Goal: Contribute content: Contribute content

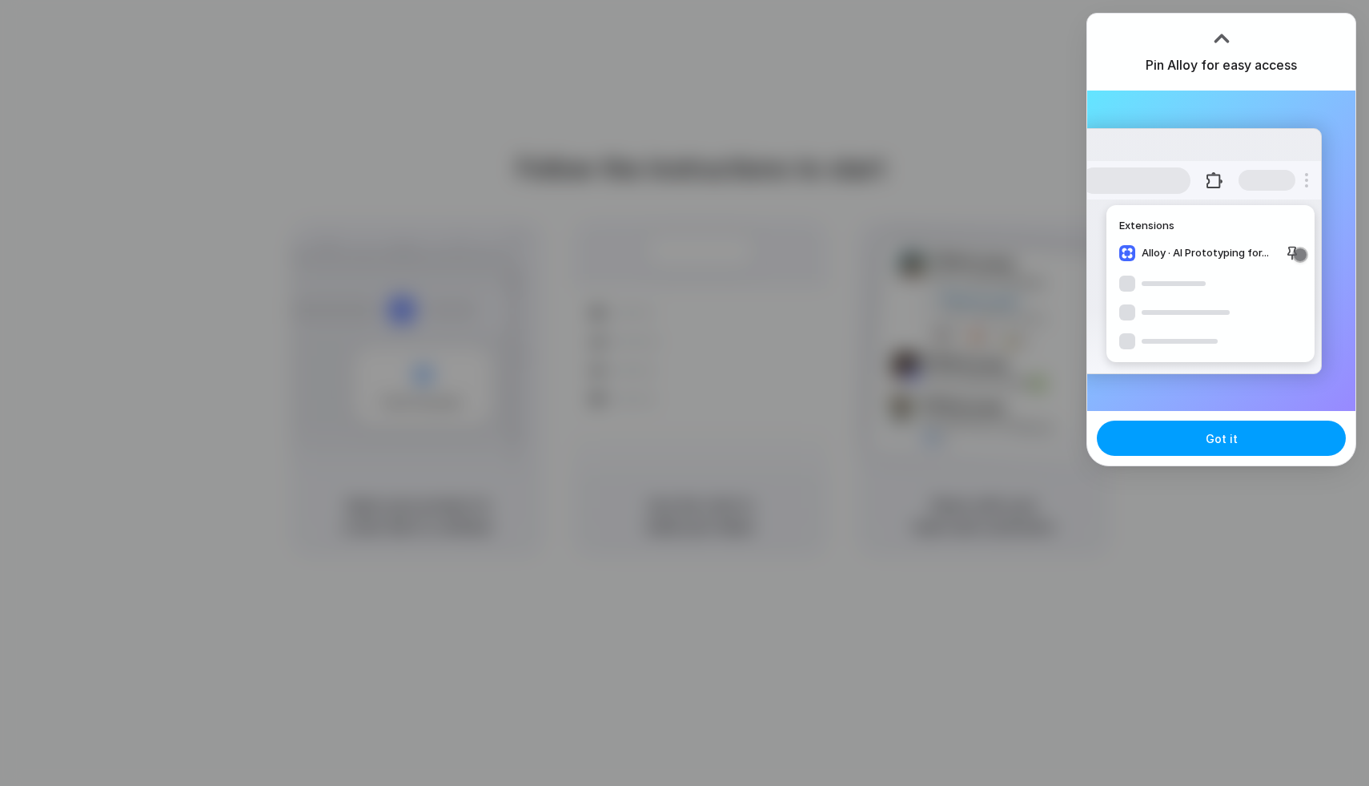
click at [1212, 436] on span "Got it" at bounding box center [1222, 438] width 32 height 17
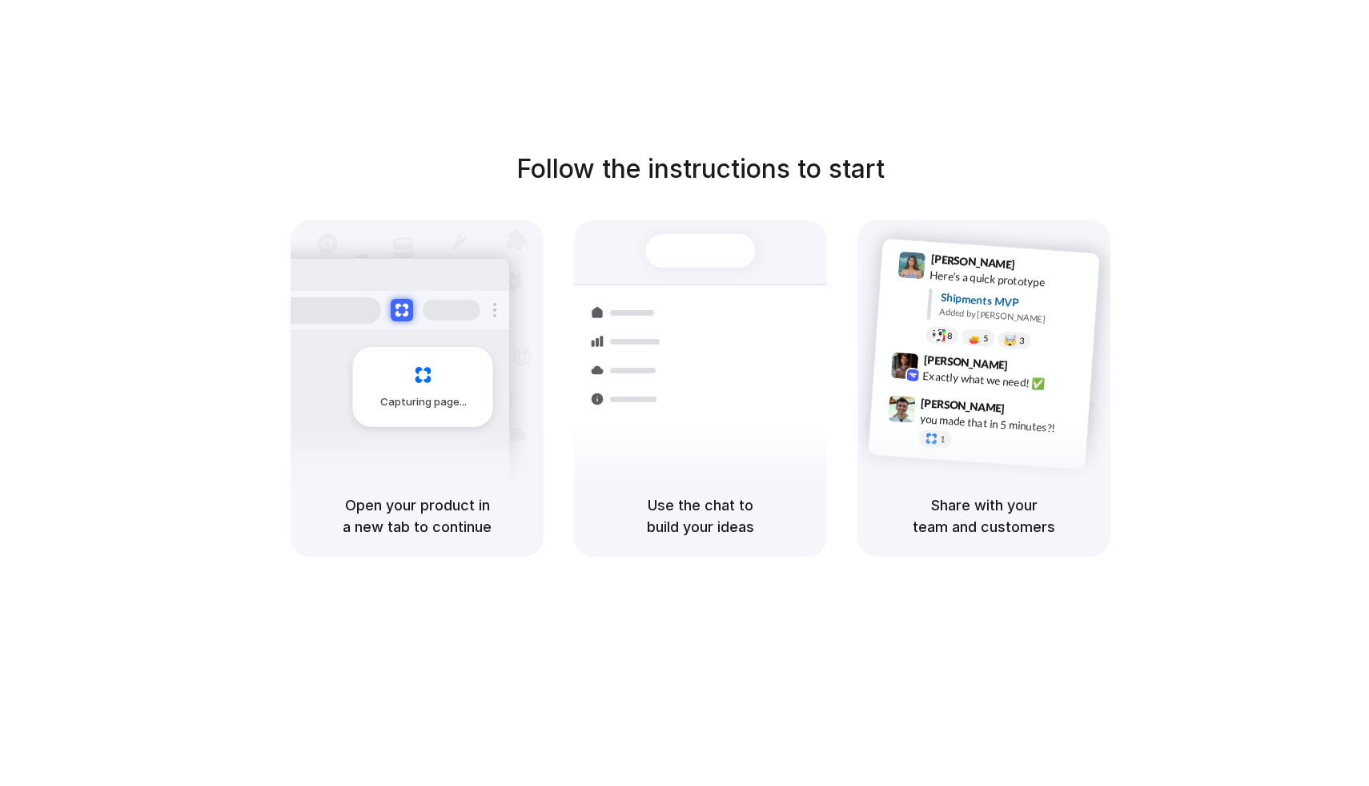
click at [1270, 201] on div "Follow the instructions to start Capturing page Open your product in a new tab …" at bounding box center [700, 353] width 1369 height 407
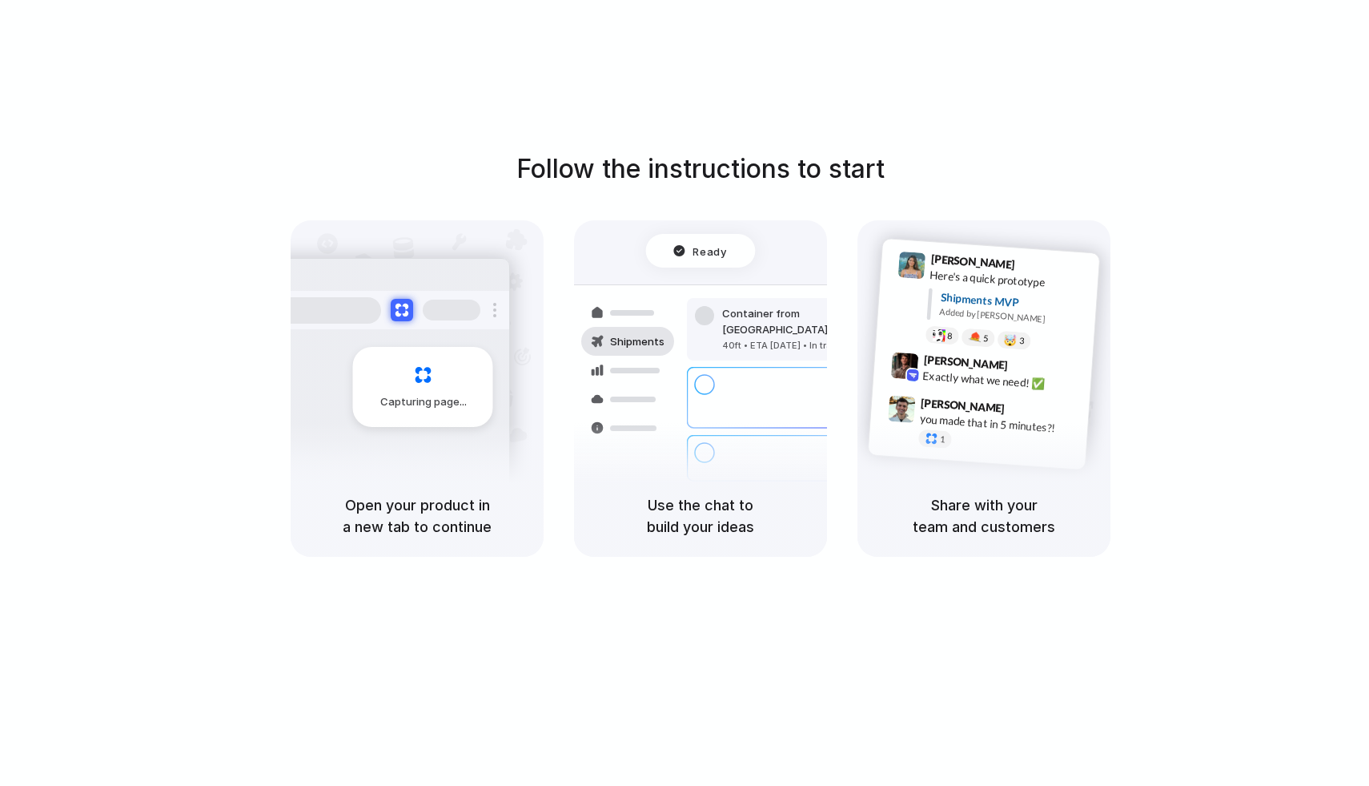
click at [922, 82] on div "Follow the instructions to start Capturing page Open your product in a new tab …" at bounding box center [700, 409] width 1401 height 818
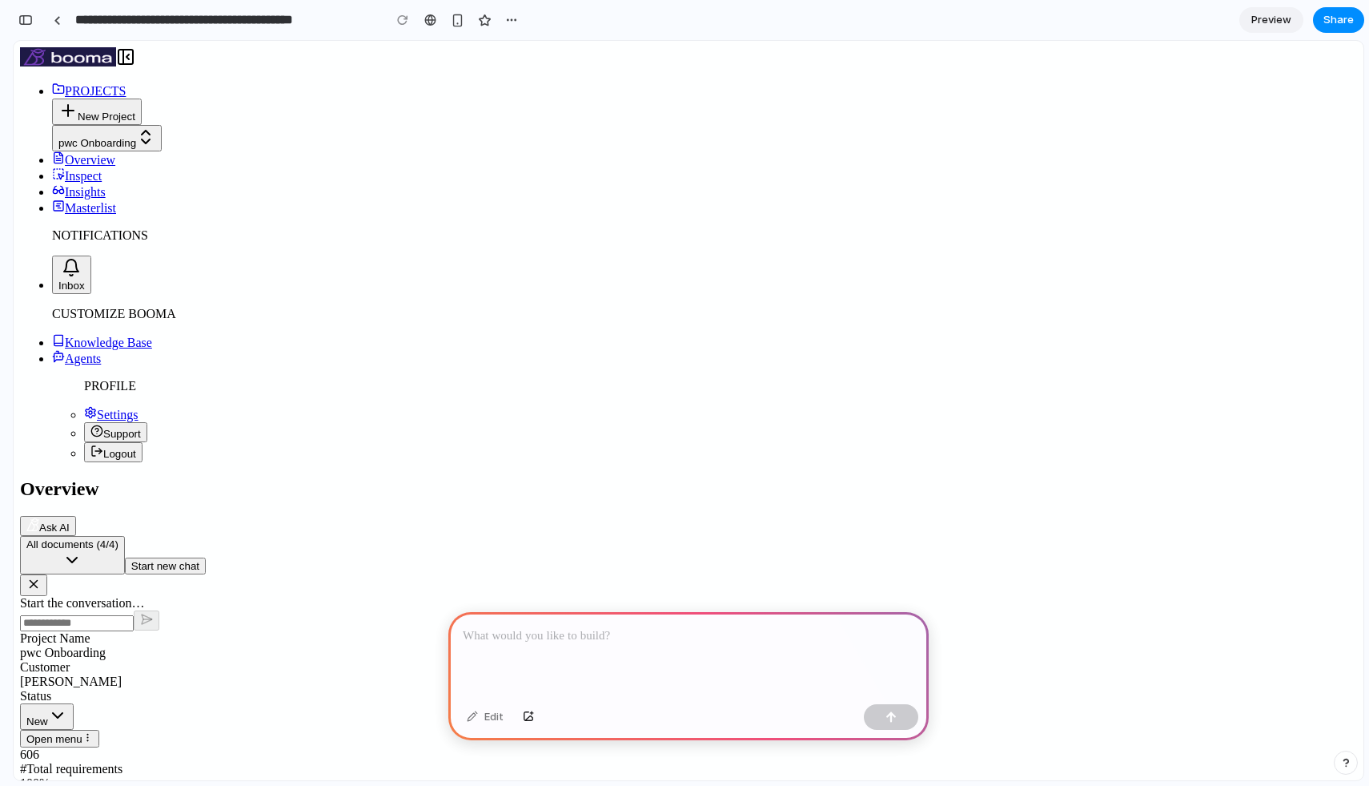
click at [682, 633] on p at bounding box center [689, 635] width 452 height 19
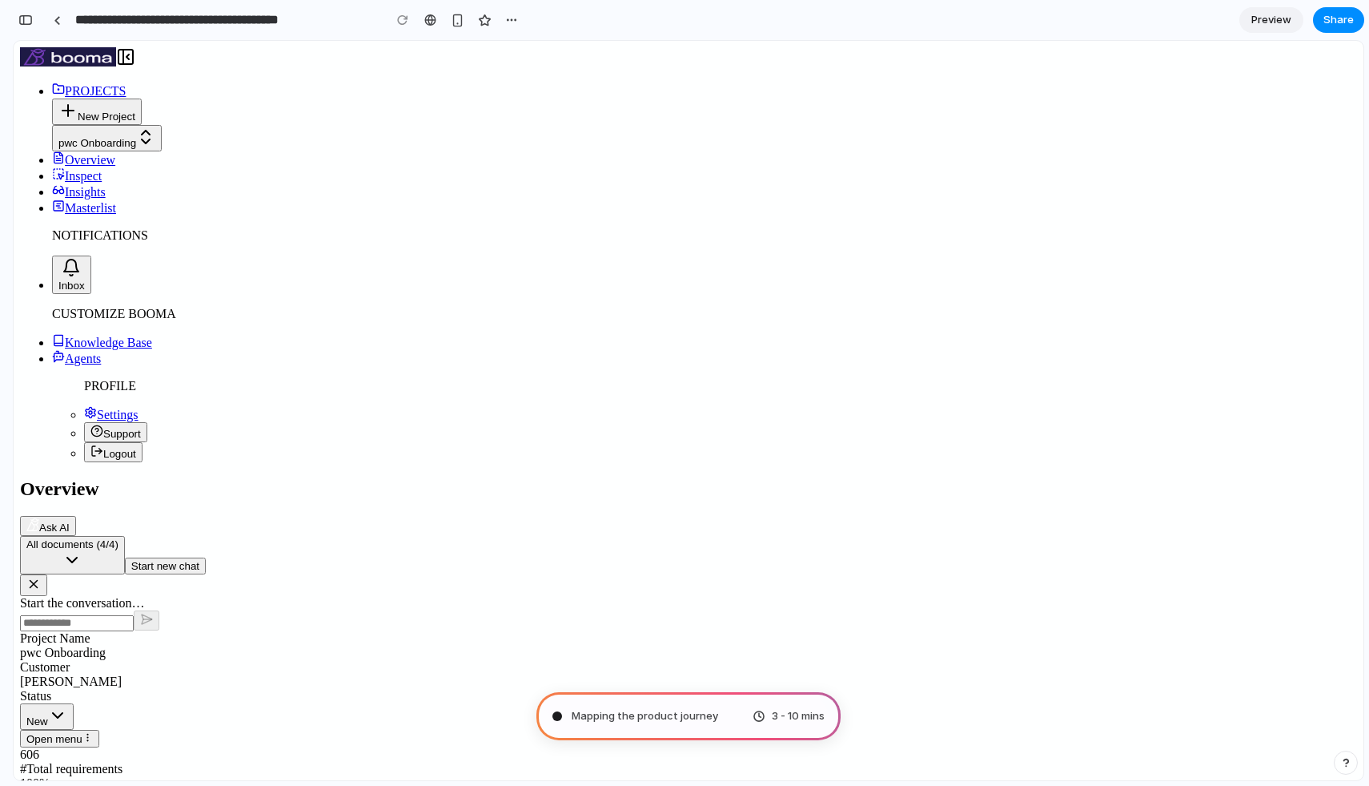
type input "**********"
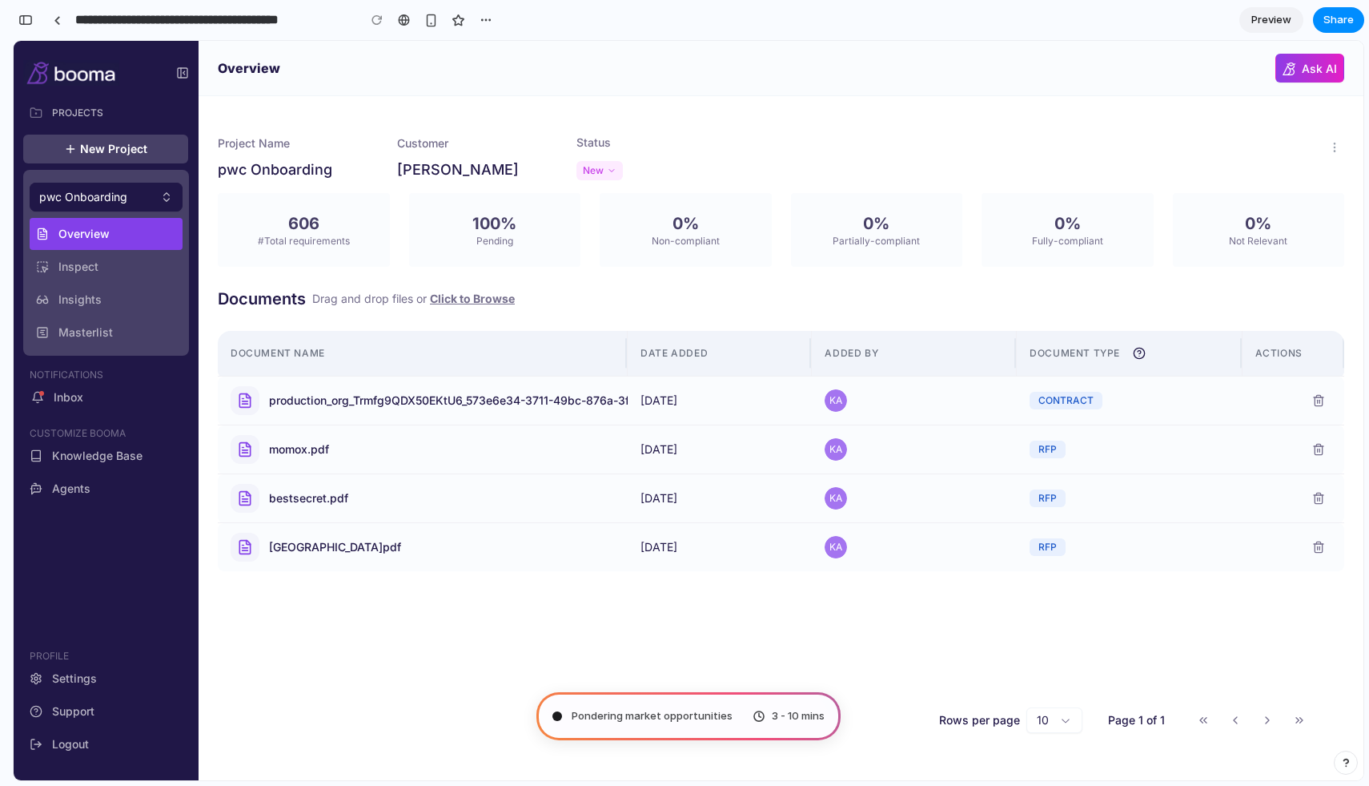
scroll to position [559, 0]
click at [26, 20] on div "button" at bounding box center [25, 19] width 14 height 11
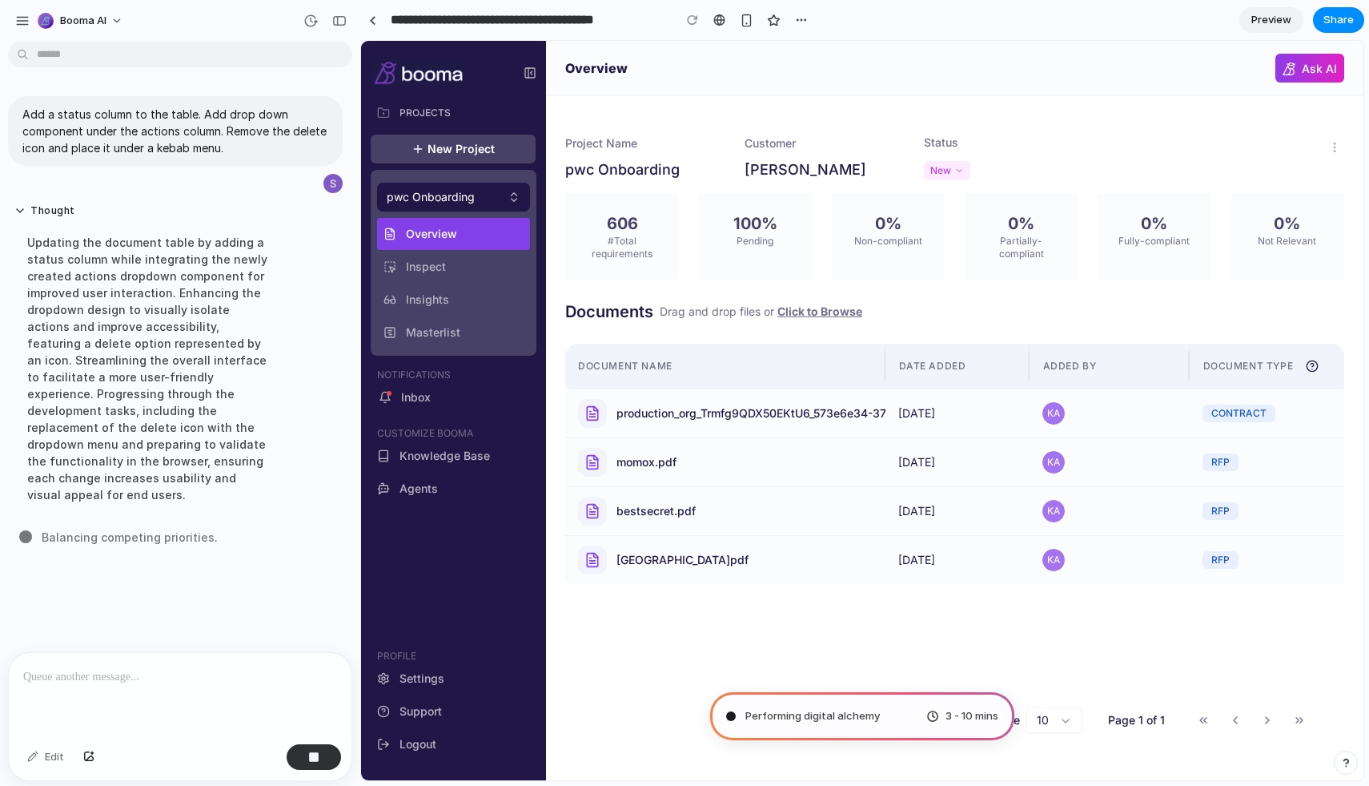
click at [1345, 760] on div "button" at bounding box center [1346, 762] width 11 height 11
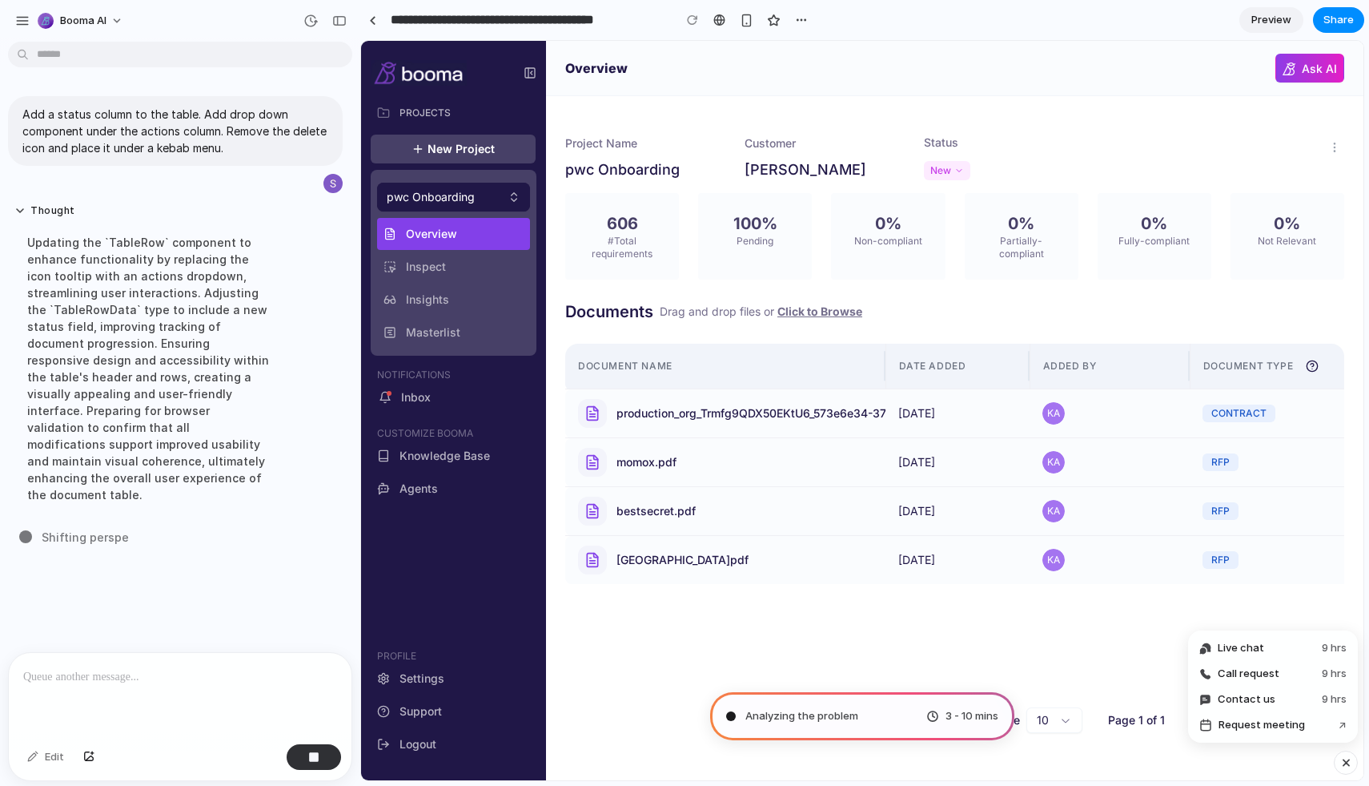
click at [1345, 766] on div "button" at bounding box center [1347, 762] width 14 height 19
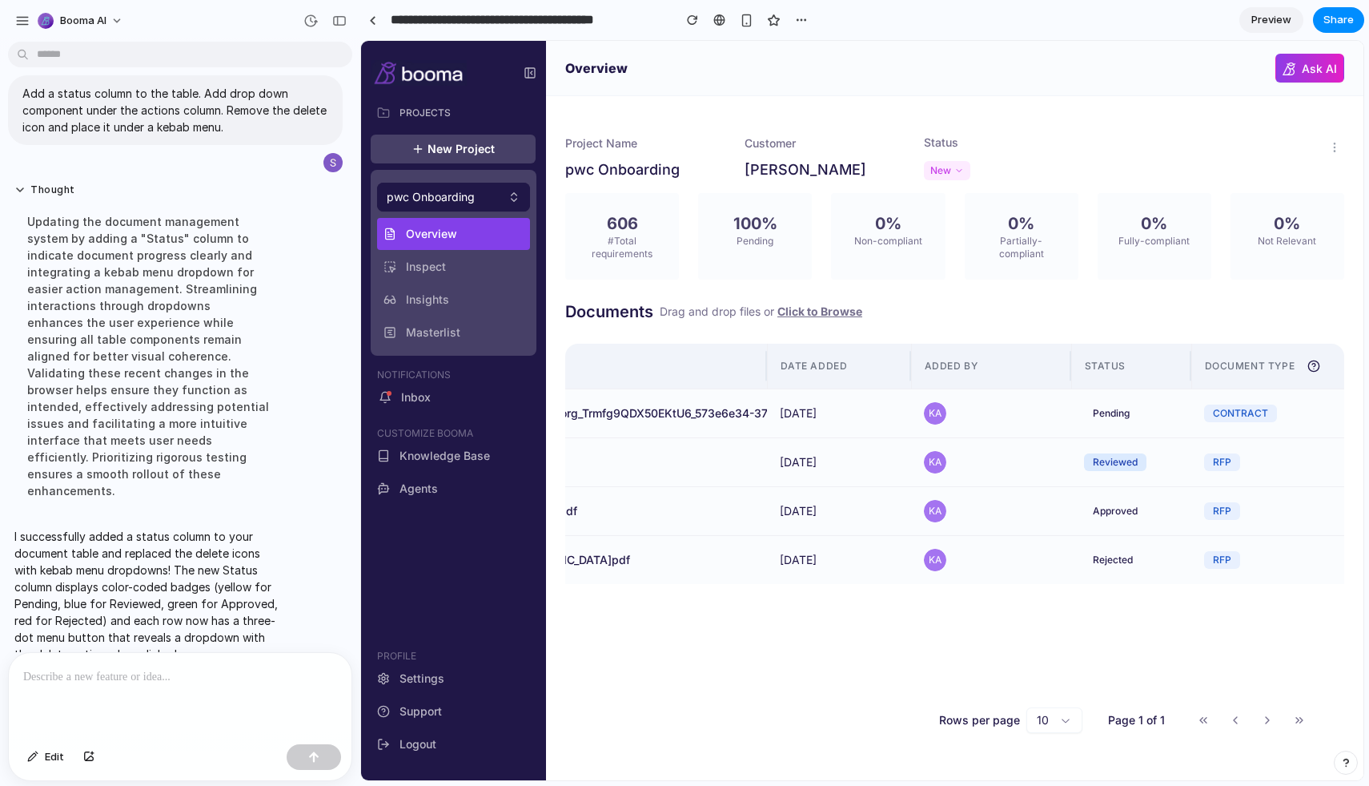
scroll to position [0, 235]
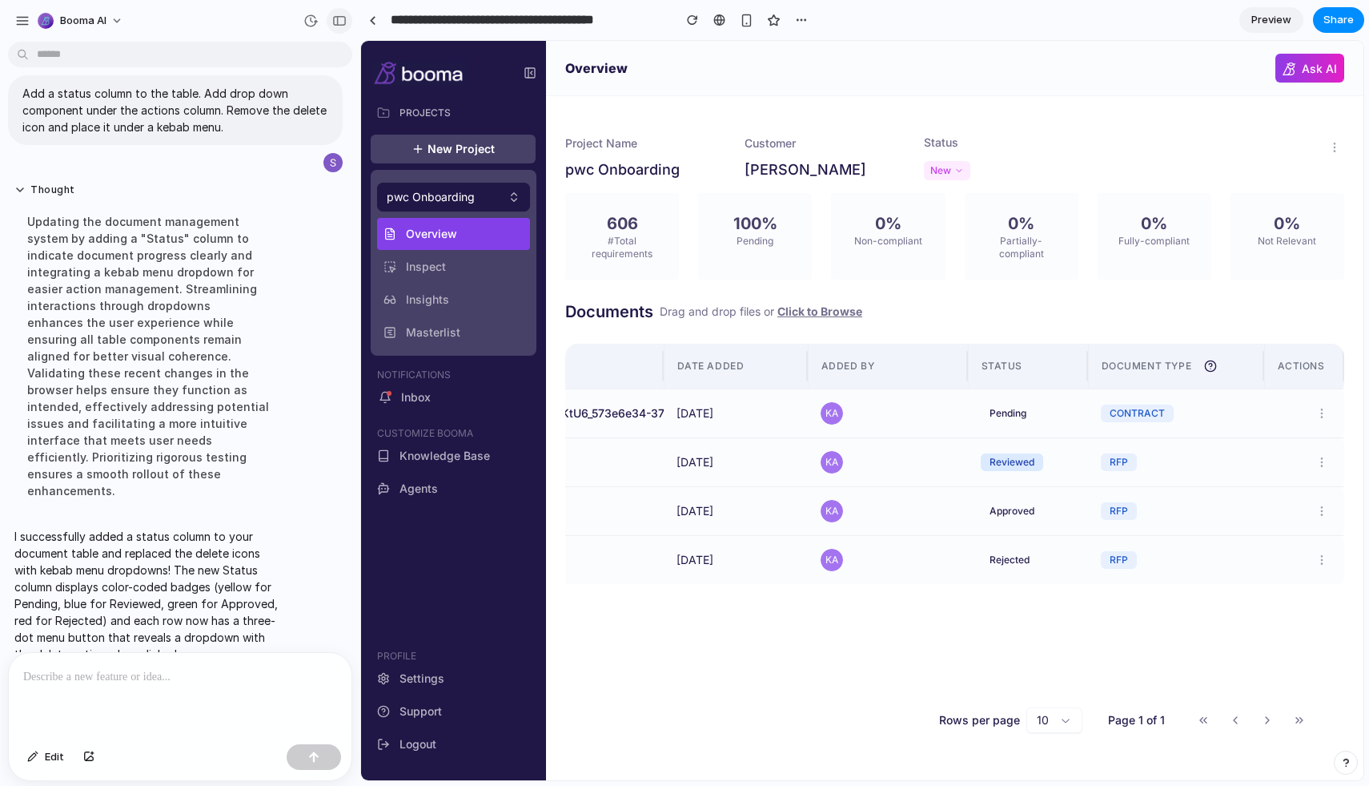
click at [339, 22] on div "button" at bounding box center [339, 20] width 14 height 11
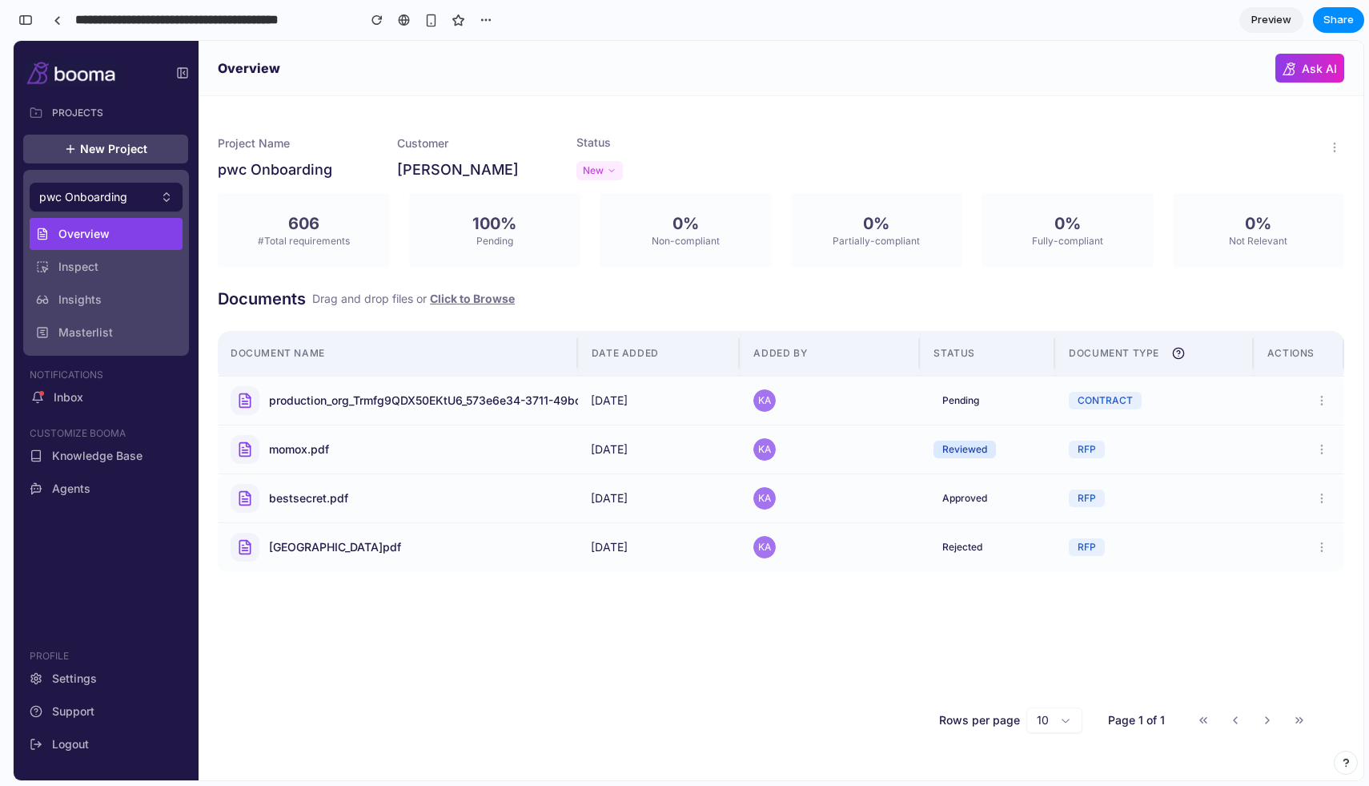
scroll to position [0, 0]
click at [954, 401] on div "Pending" at bounding box center [961, 401] width 54 height 18
click at [961, 451] on div "Reviewed" at bounding box center [965, 449] width 62 height 18
click at [1281, 391] on div at bounding box center [1299, 401] width 65 height 20
click at [1316, 399] on icon at bounding box center [1322, 400] width 13 height 13
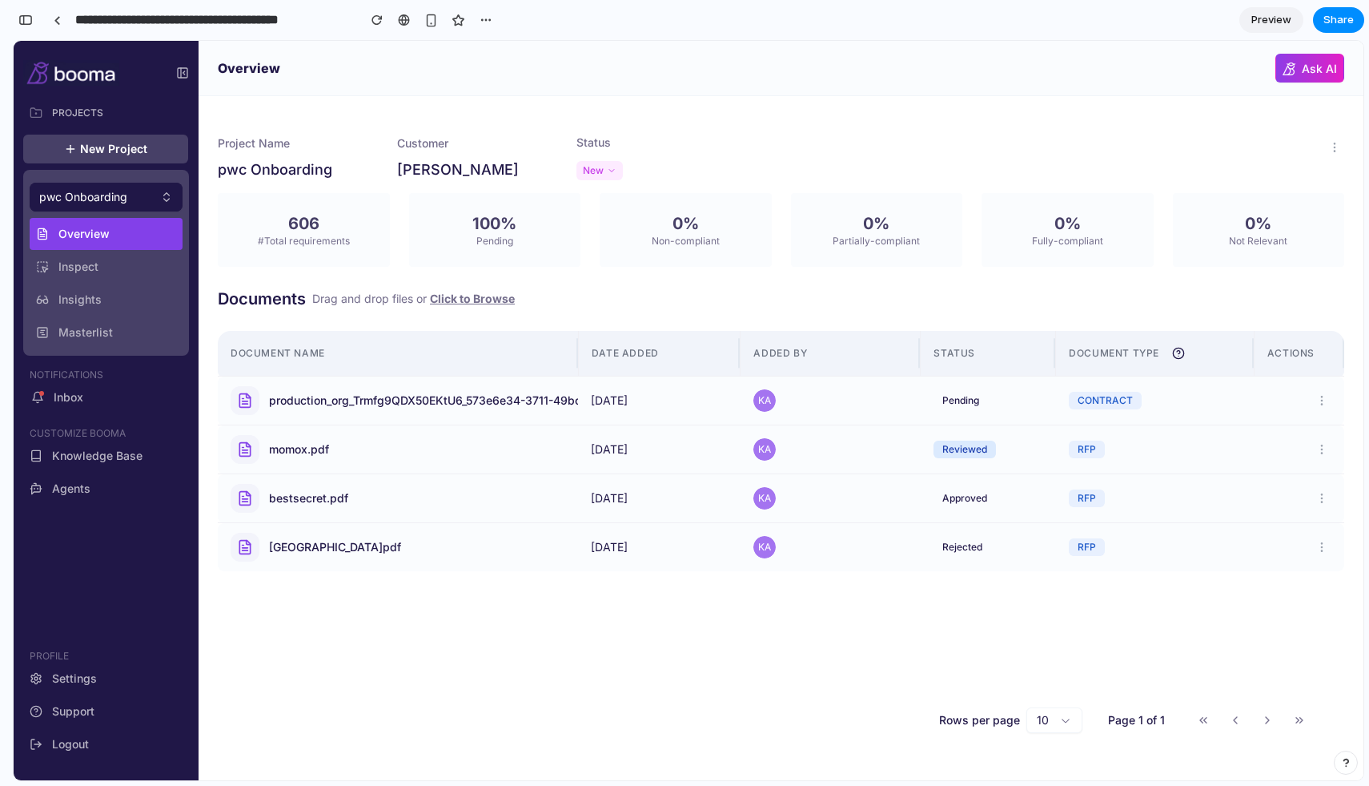
click at [1283, 387] on div "Delete" at bounding box center [689, 410] width 1350 height 739
click at [1316, 404] on icon at bounding box center [1322, 400] width 13 height 13
click at [1266, 366] on div "Delete" at bounding box center [689, 410] width 1350 height 739
click at [941, 461] on td "Reviewed" at bounding box center [988, 449] width 135 height 49
click at [935, 398] on div "Pending" at bounding box center [961, 401] width 54 height 18
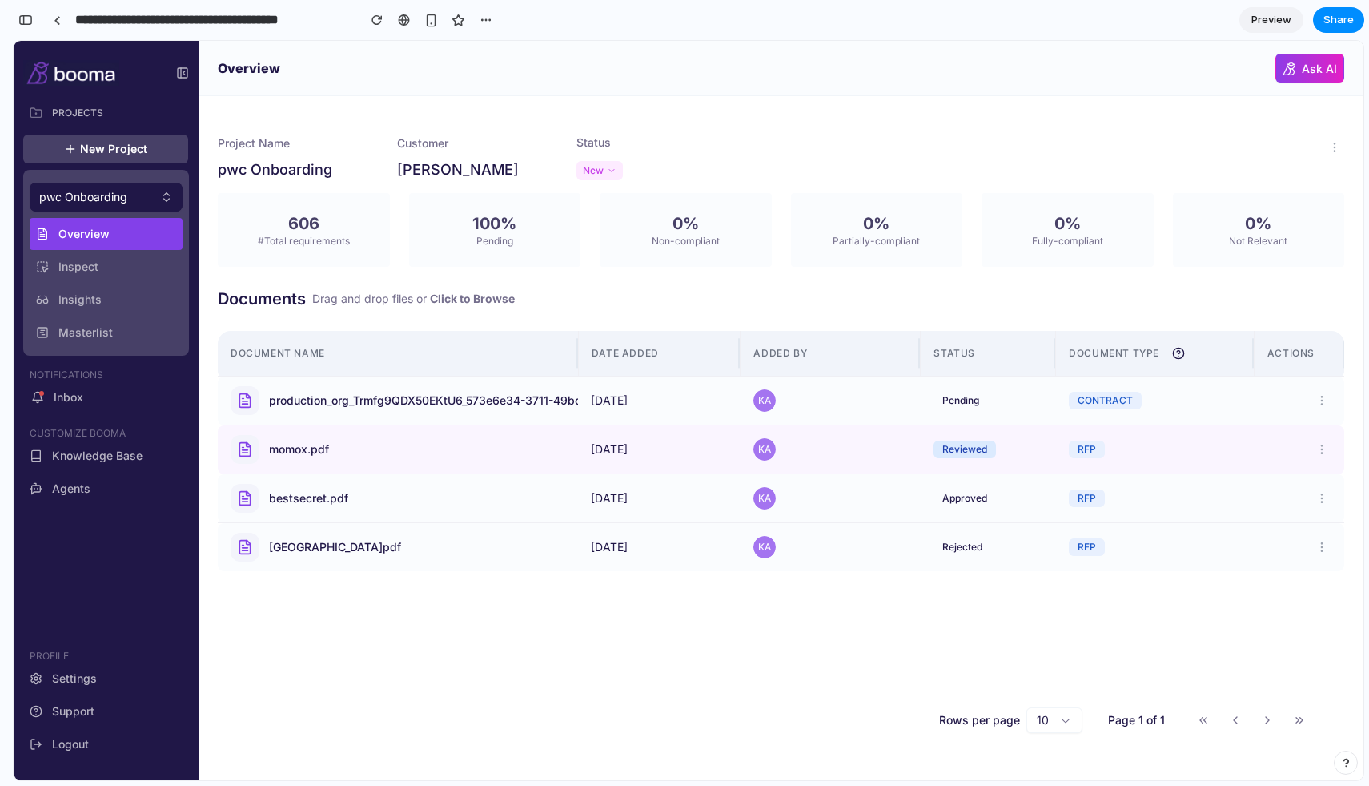
click at [962, 462] on td "Reviewed" at bounding box center [988, 449] width 135 height 49
click at [960, 515] on td "Approved" at bounding box center [988, 498] width 135 height 49
click at [959, 540] on div "Rejected" at bounding box center [963, 547] width 58 height 18
click at [23, 17] on div "button" at bounding box center [25, 19] width 14 height 11
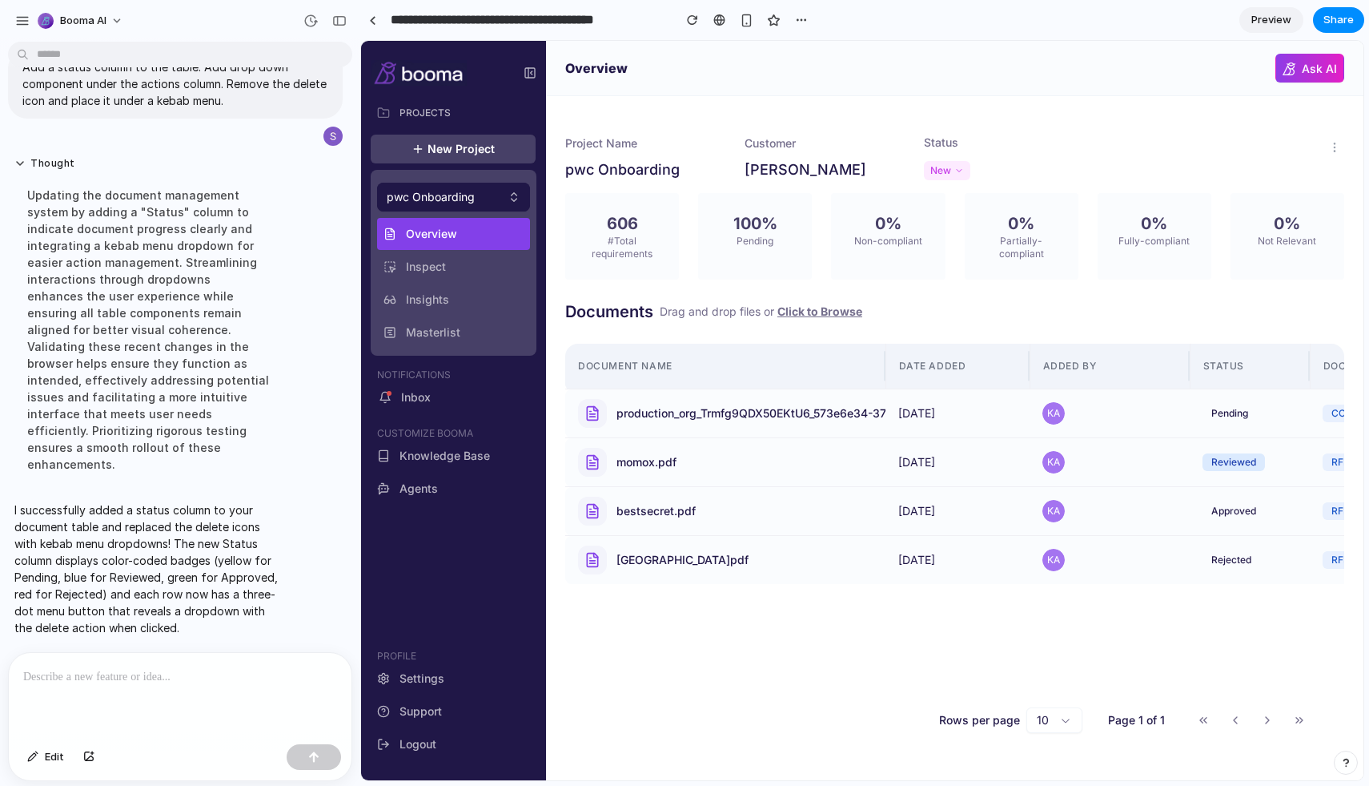
scroll to position [21, 0]
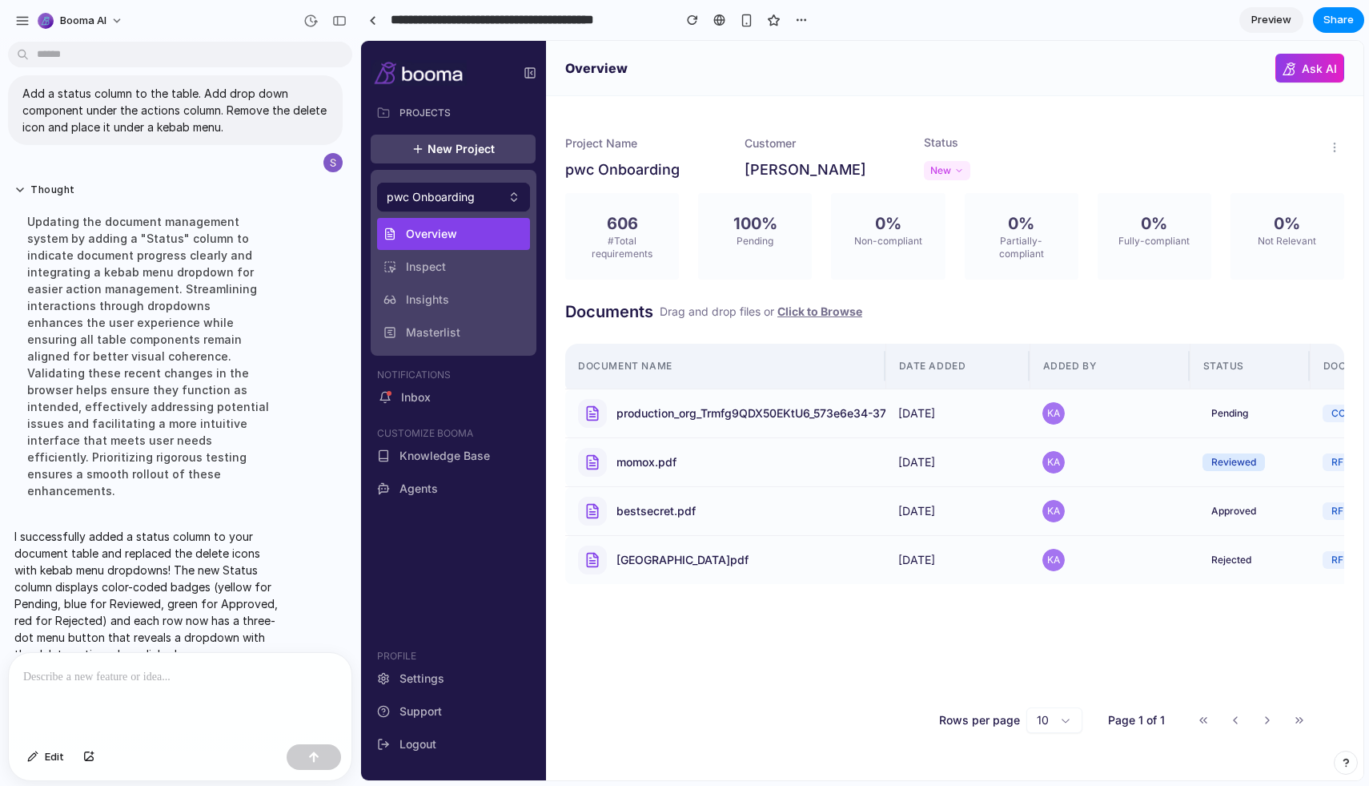
click at [110, 669] on p at bounding box center [180, 676] width 314 height 19
click at [48, 759] on span "Edit" at bounding box center [54, 757] width 19 height 16
click at [52, 680] on div at bounding box center [180, 695] width 343 height 85
click at [59, 759] on span "Edit" at bounding box center [54, 757] width 19 height 16
click at [32, 756] on div "button" at bounding box center [32, 757] width 11 height 10
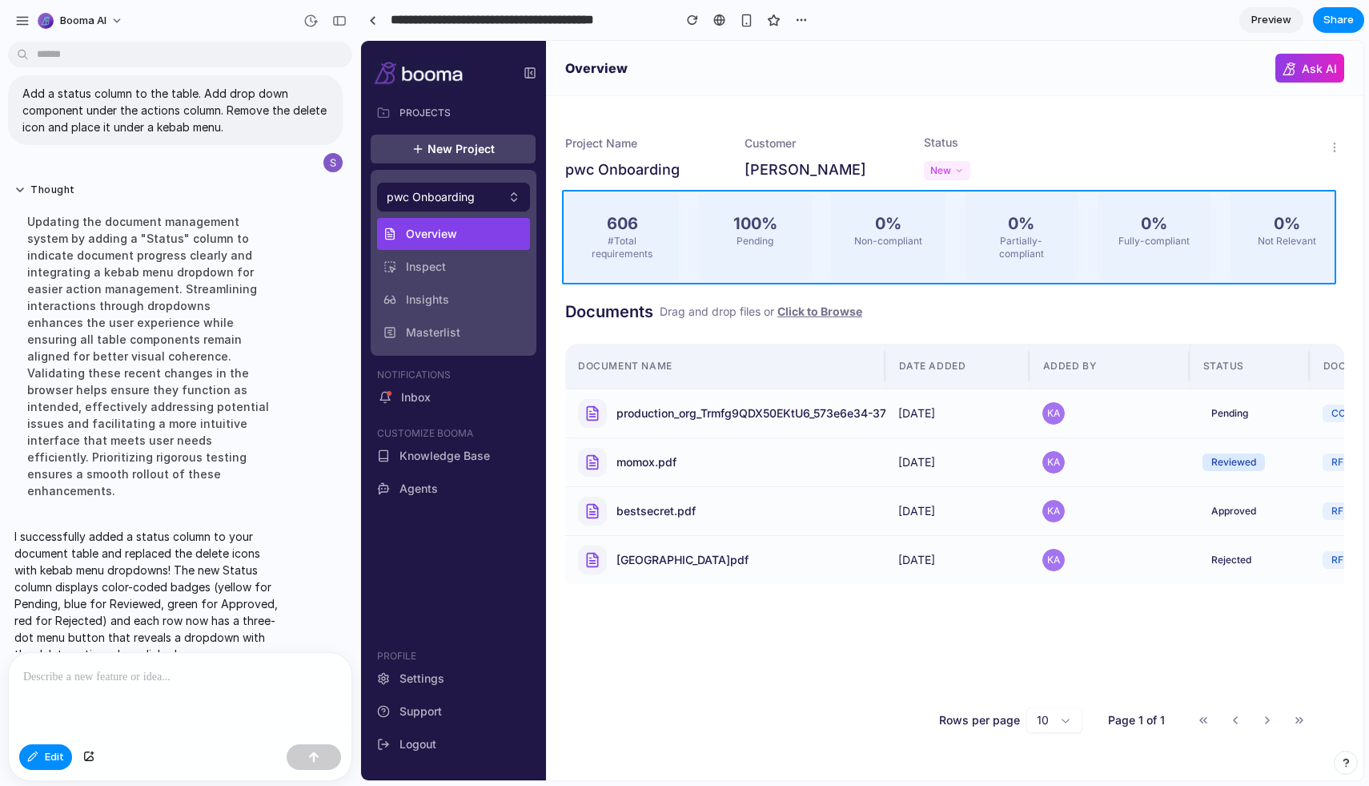
click at [694, 231] on div at bounding box center [863, 411] width 1002 height 738
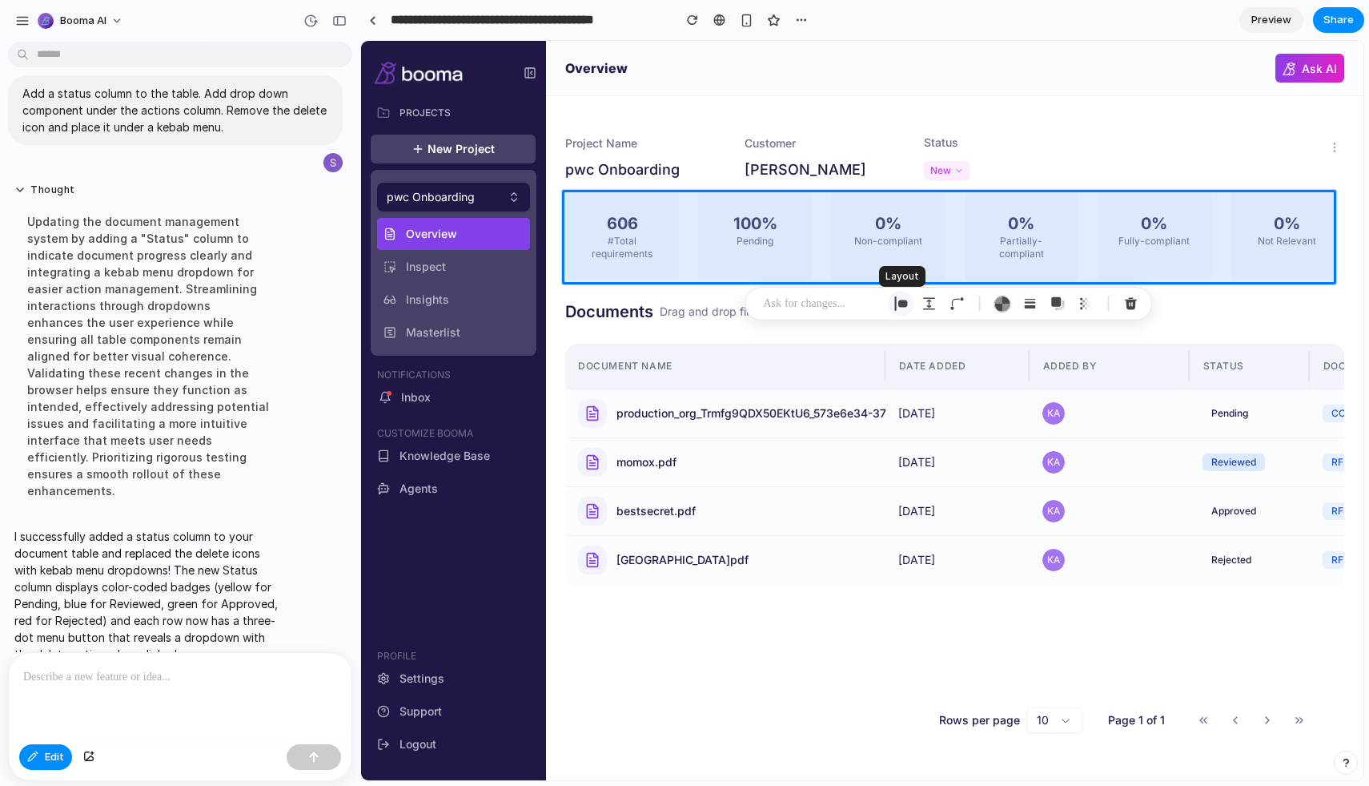
click at [910, 306] on button "button" at bounding box center [902, 304] width 26 height 26
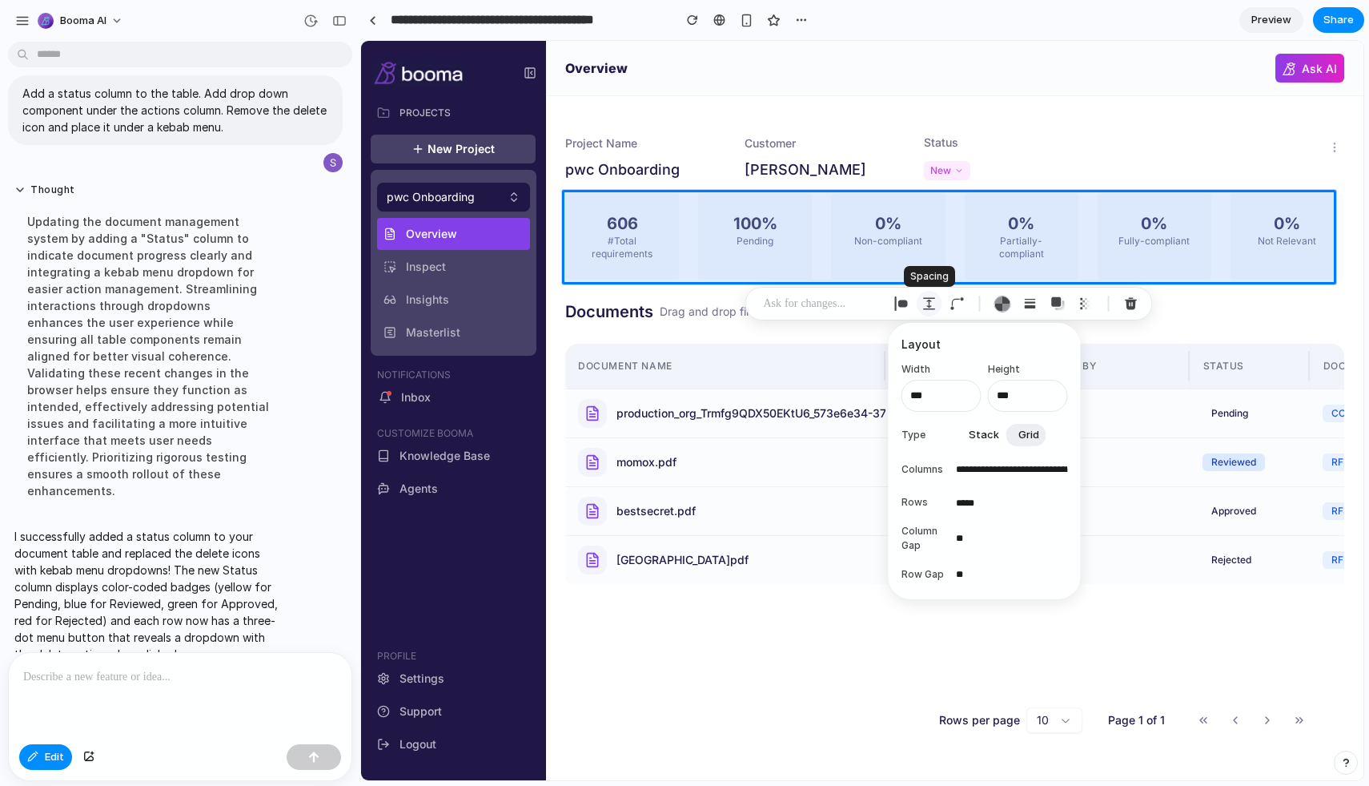
click at [928, 298] on div "button" at bounding box center [930, 303] width 14 height 14
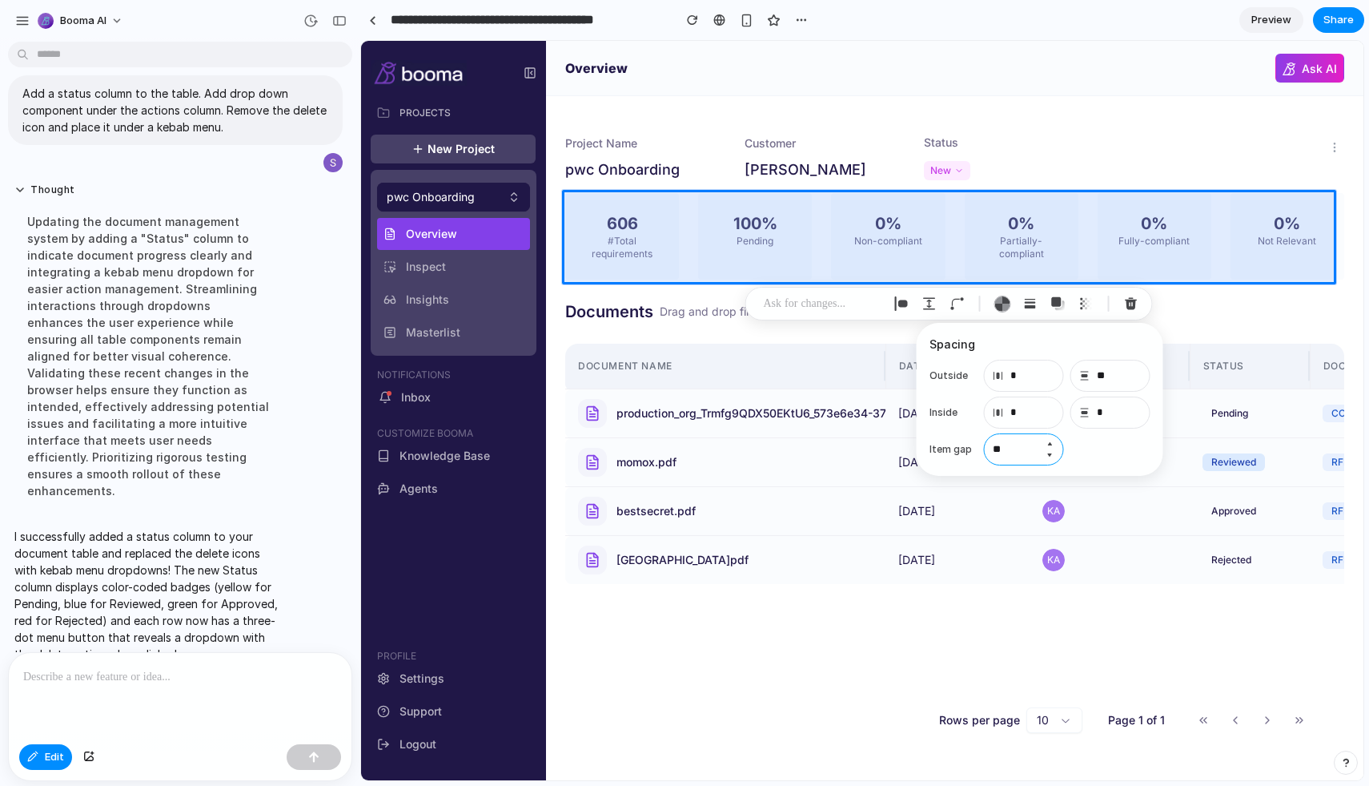
click at [1013, 452] on input "**" at bounding box center [1024, 449] width 80 height 32
type input "**"
click at [830, 301] on p at bounding box center [823, 303] width 119 height 19
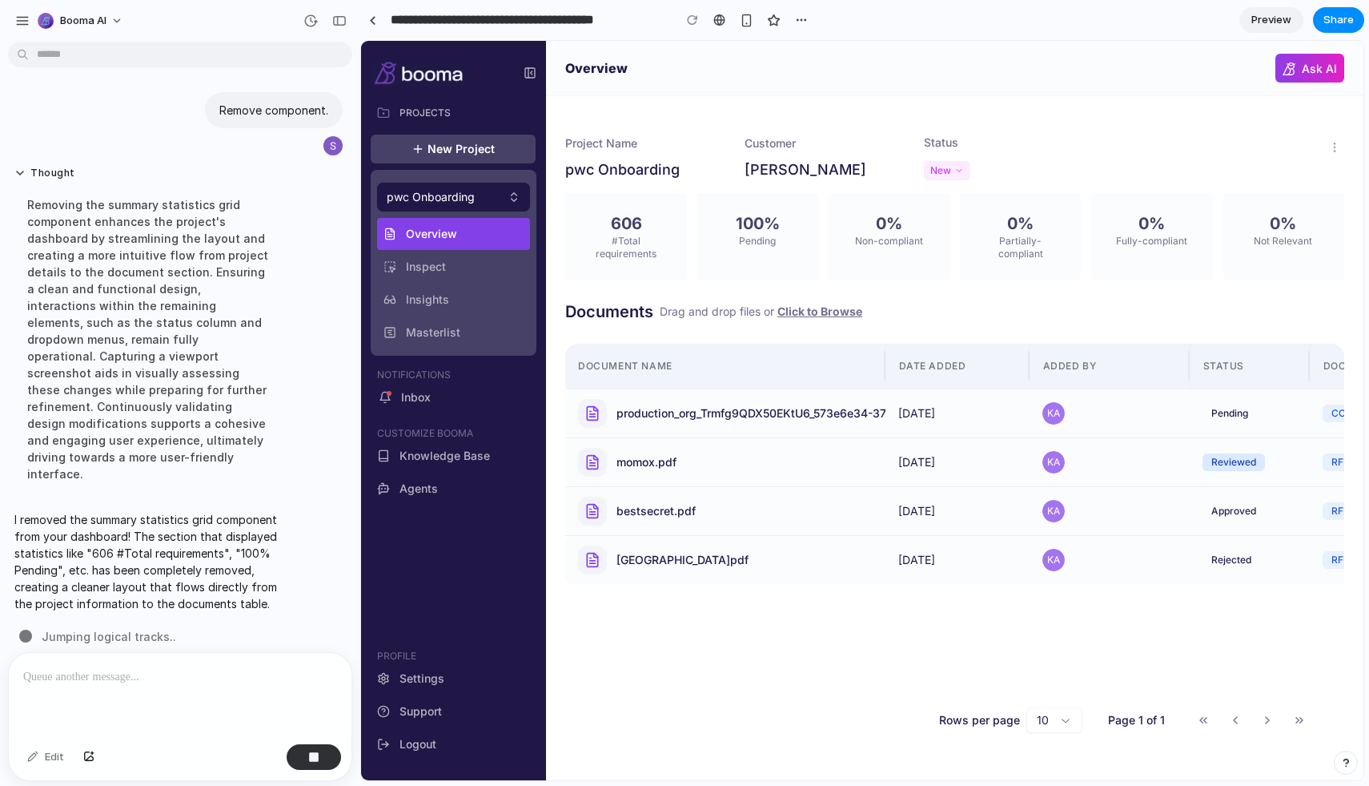
scroll to position [304, 0]
